Goal: Information Seeking & Learning: Learn about a topic

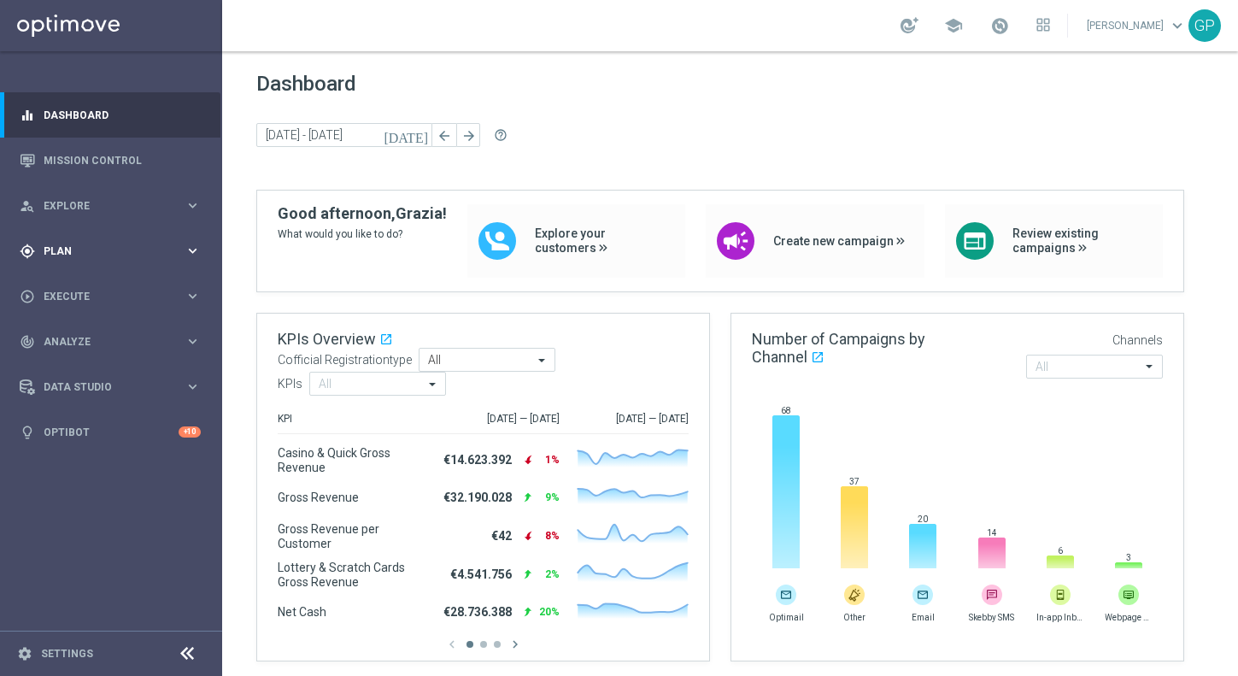
click at [97, 250] on span "Plan" at bounding box center [114, 251] width 141 height 10
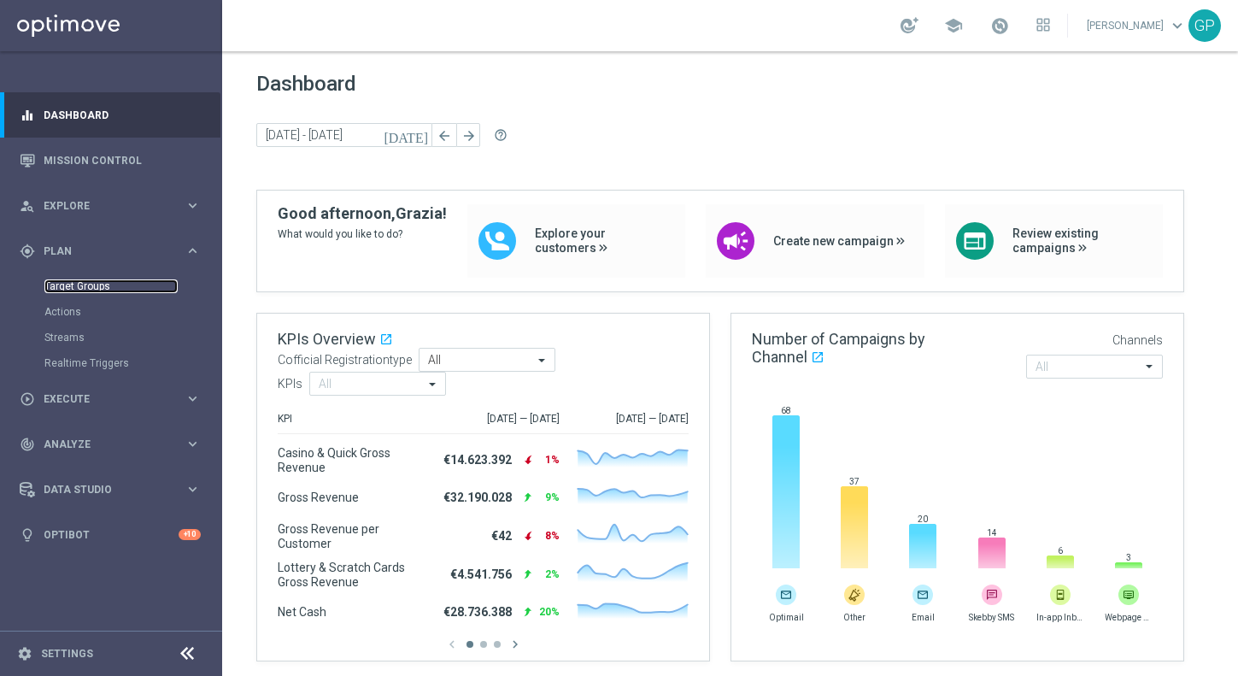
click at [113, 290] on link "Target Groups" at bounding box center [110, 286] width 133 height 14
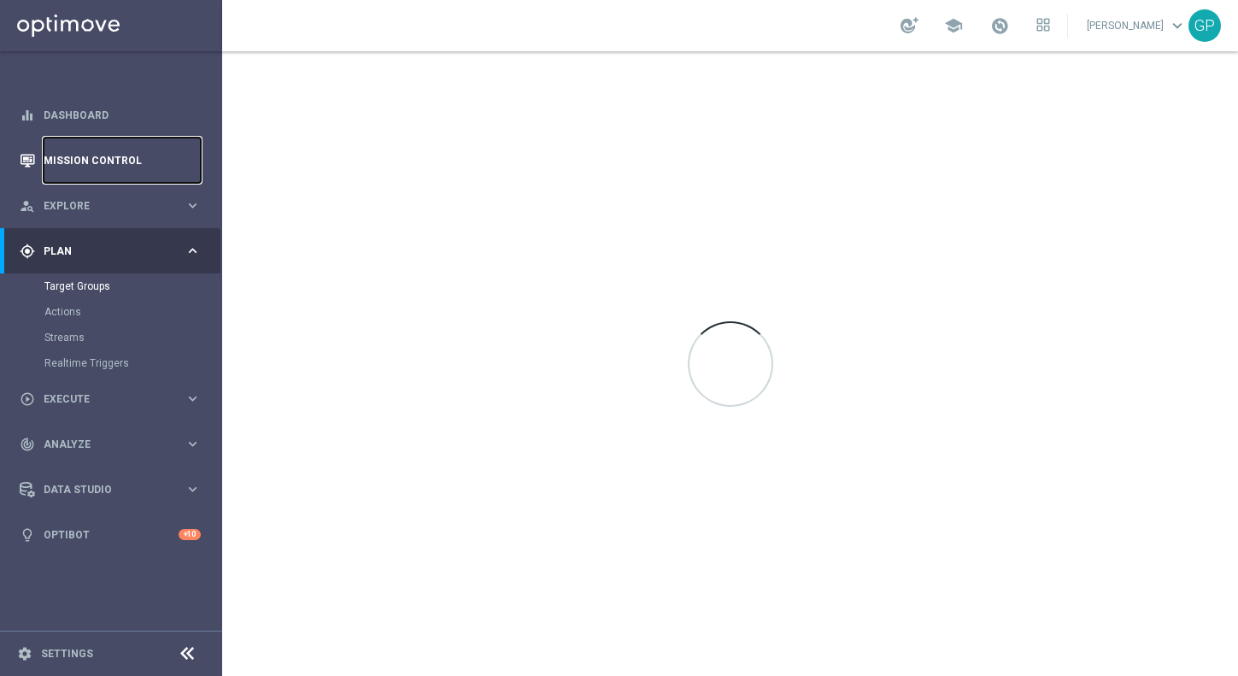
click at [97, 162] on link "Mission Control" at bounding box center [122, 160] width 157 height 45
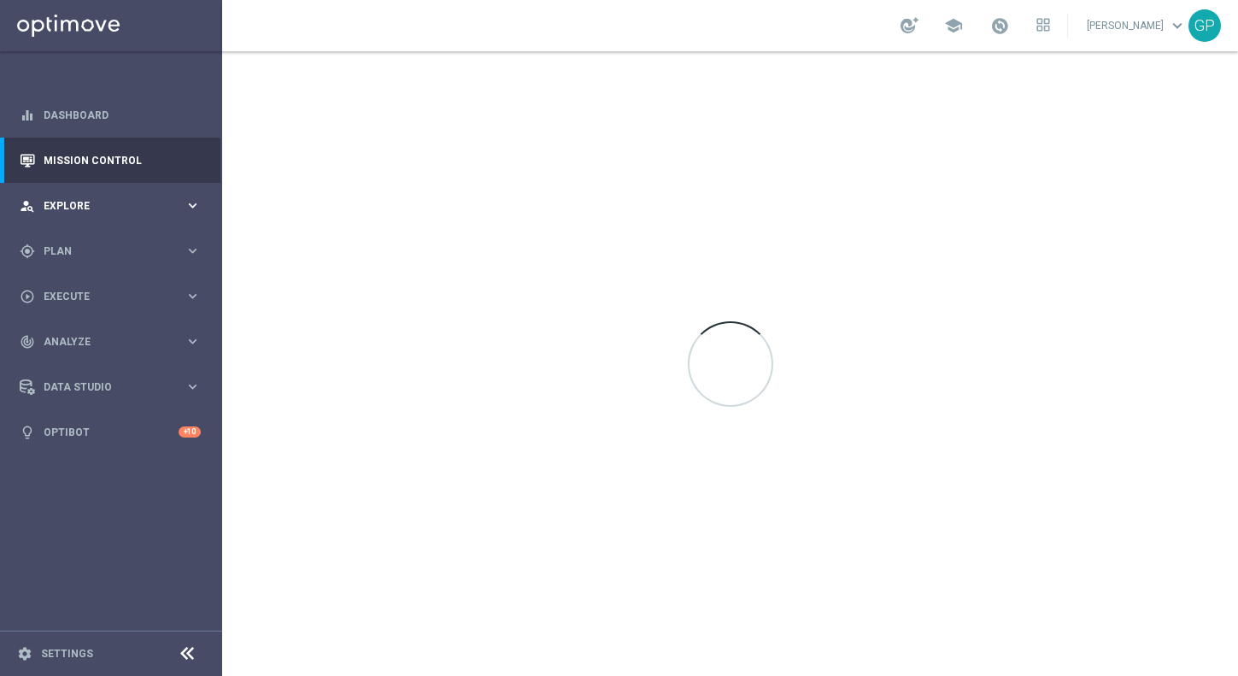
click at [119, 213] on div "person_search Explore keyboard_arrow_right" at bounding box center [110, 205] width 220 height 45
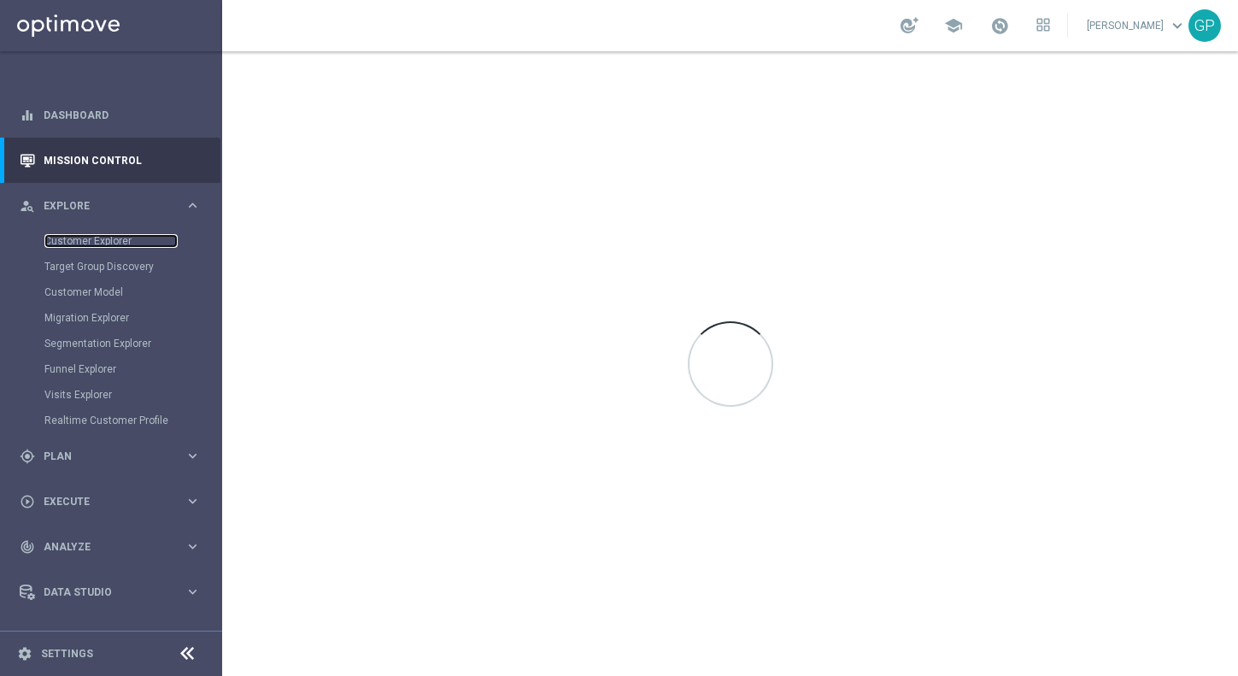
click at [99, 240] on link "Customer Explorer" at bounding box center [110, 241] width 133 height 14
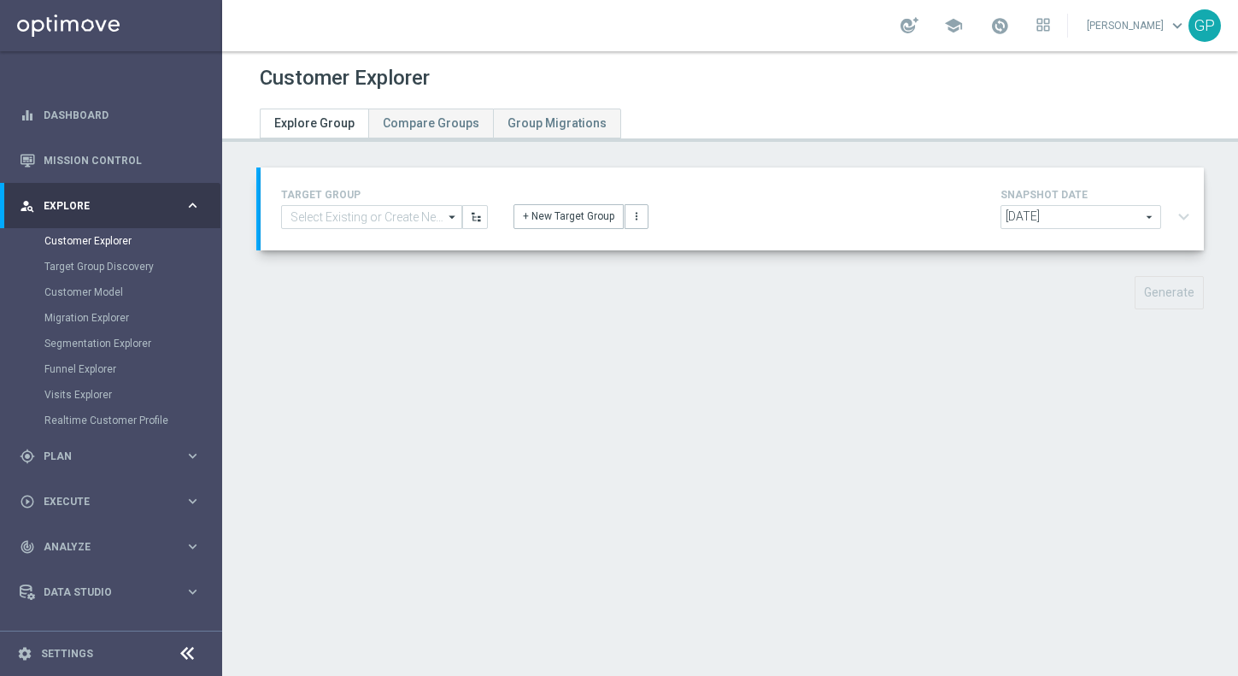
click at [1060, 212] on span "[DATE]" at bounding box center [1081, 217] width 159 height 22
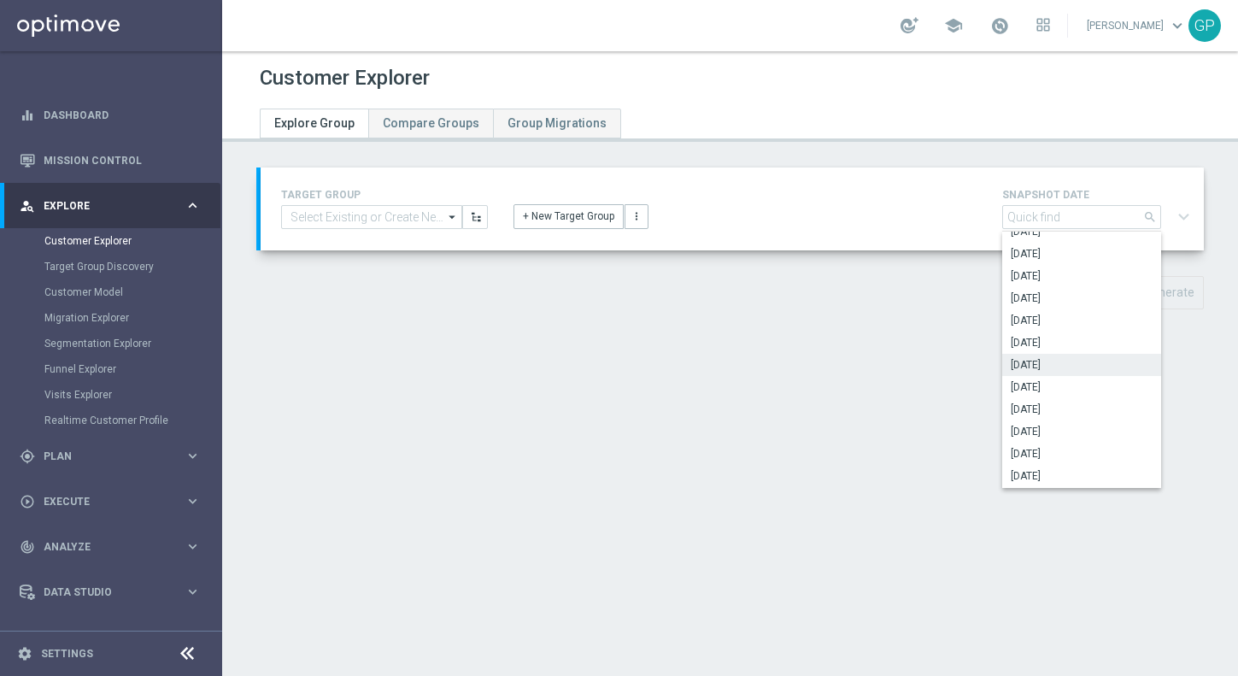
scroll to position [162, 0]
click at [1002, 79] on div "Customer Explorer" at bounding box center [730, 78] width 941 height 33
